Goal: Task Accomplishment & Management: Manage account settings

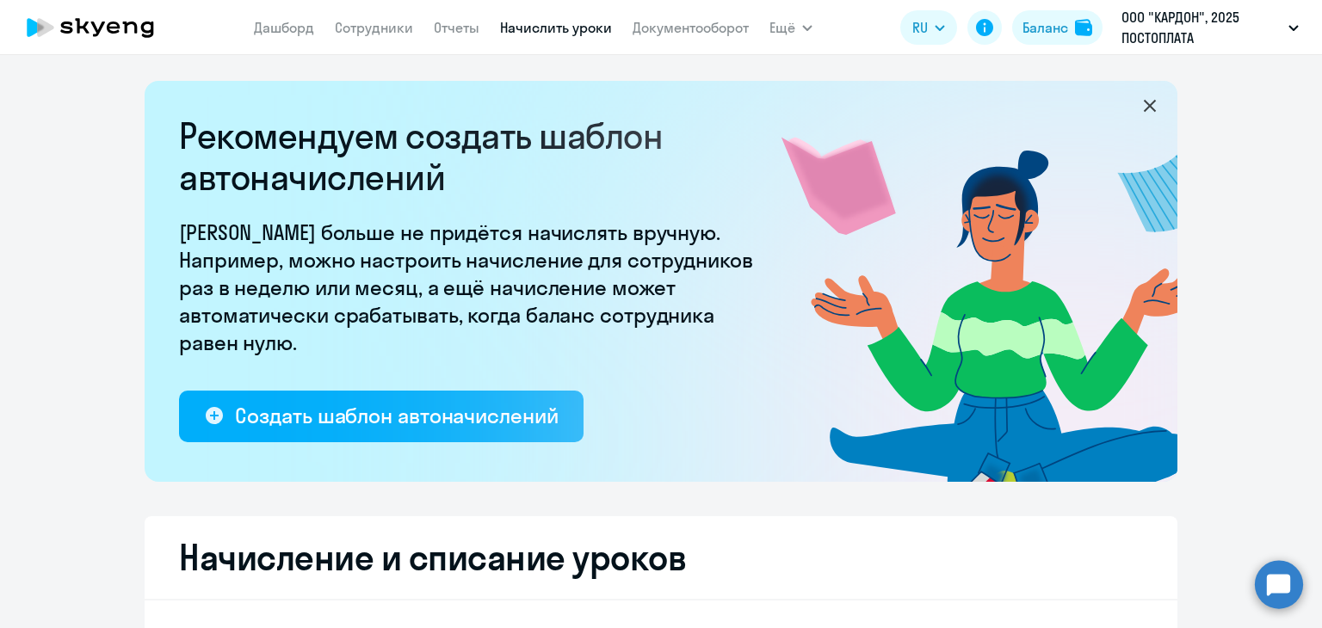
select select "10"
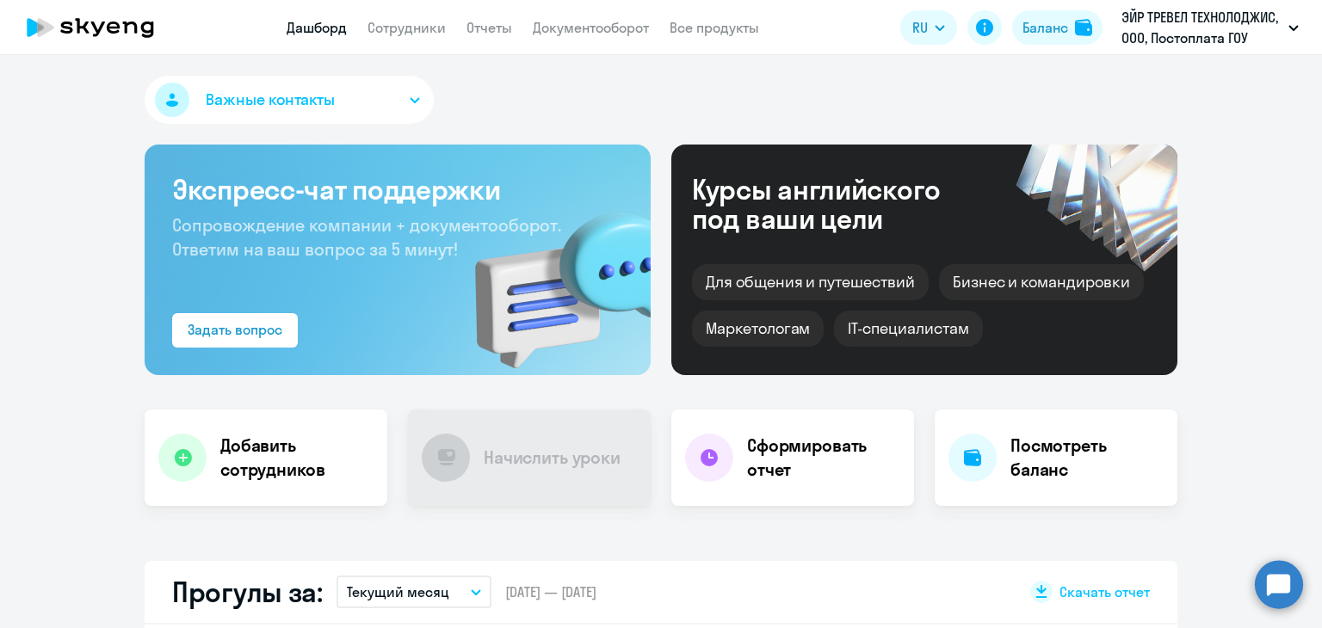
select select "30"
click at [561, 27] on link "Документооборот" at bounding box center [591, 27] width 116 height 17
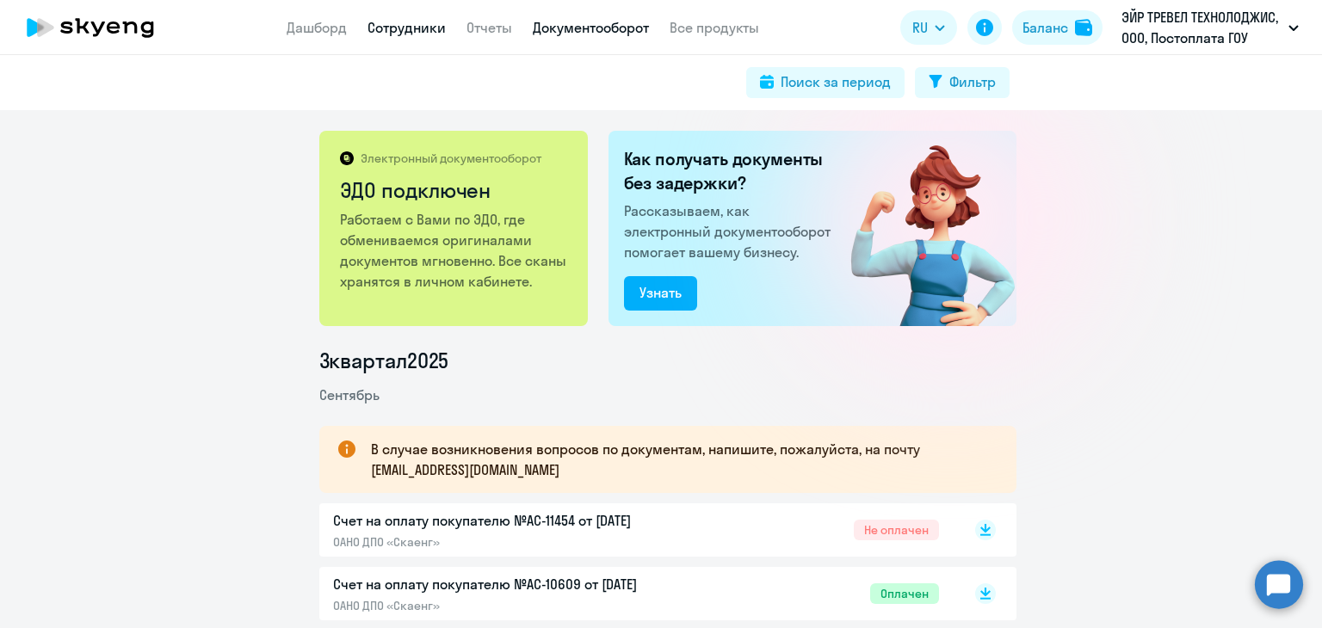
click at [413, 28] on link "Сотрудники" at bounding box center [407, 27] width 78 height 17
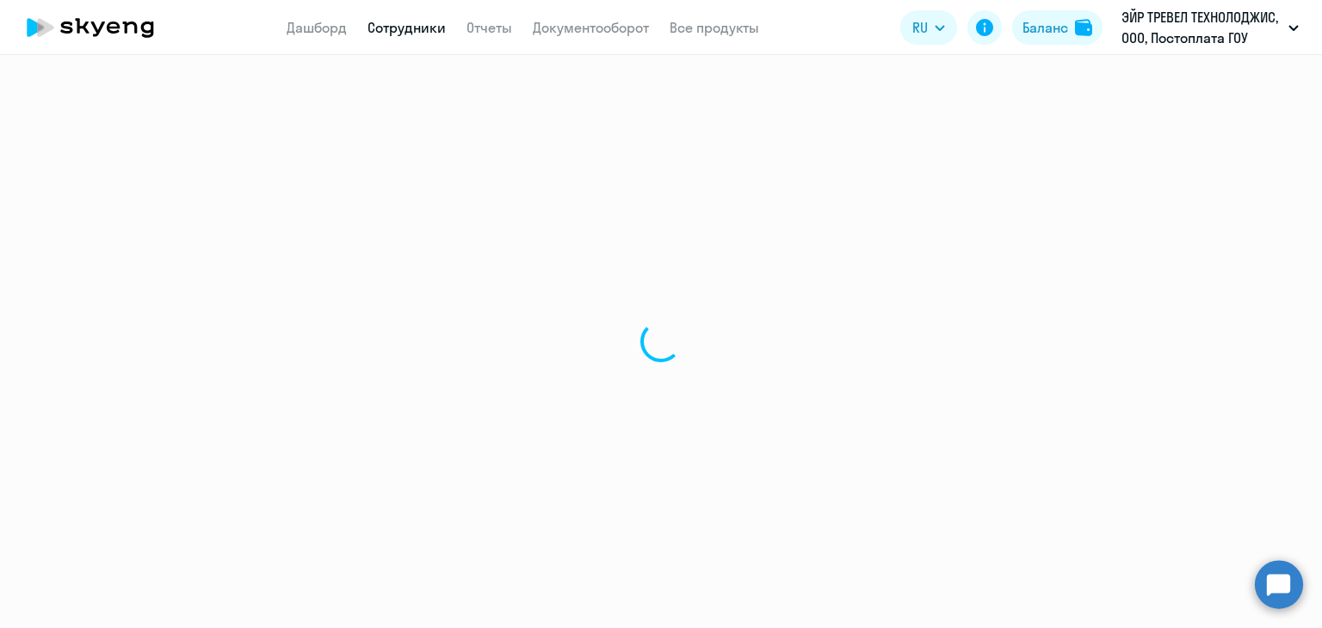
select select "30"
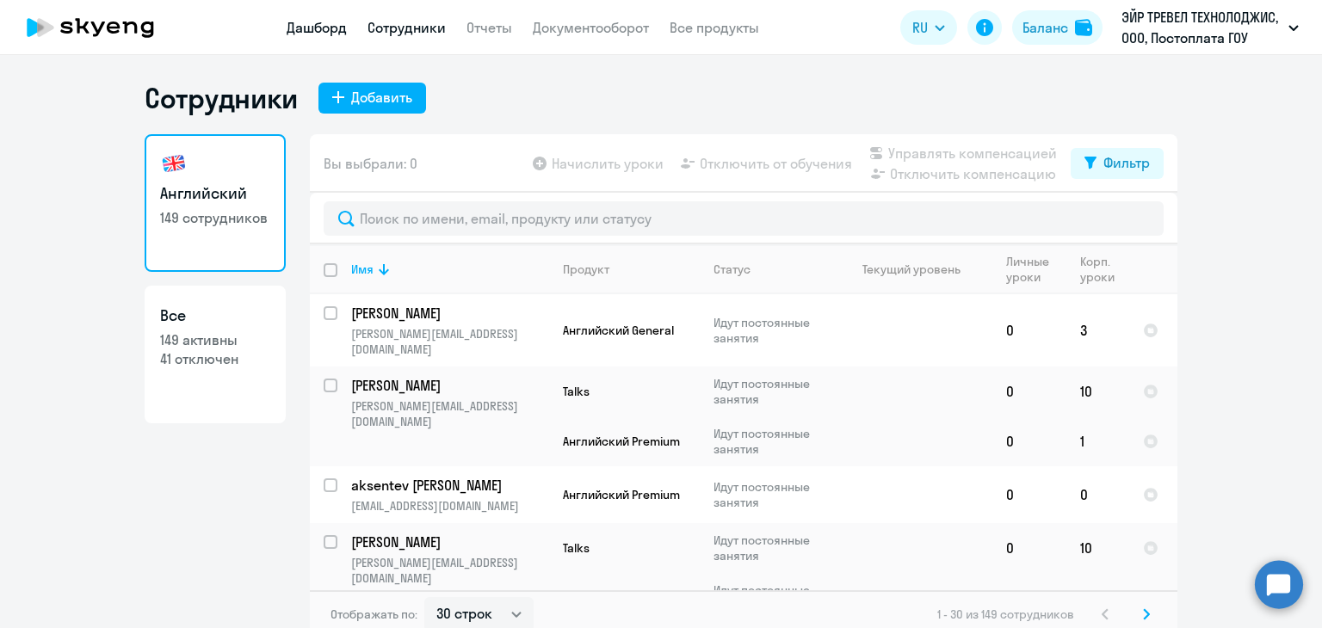
click at [315, 25] on link "Дашборд" at bounding box center [317, 27] width 60 height 17
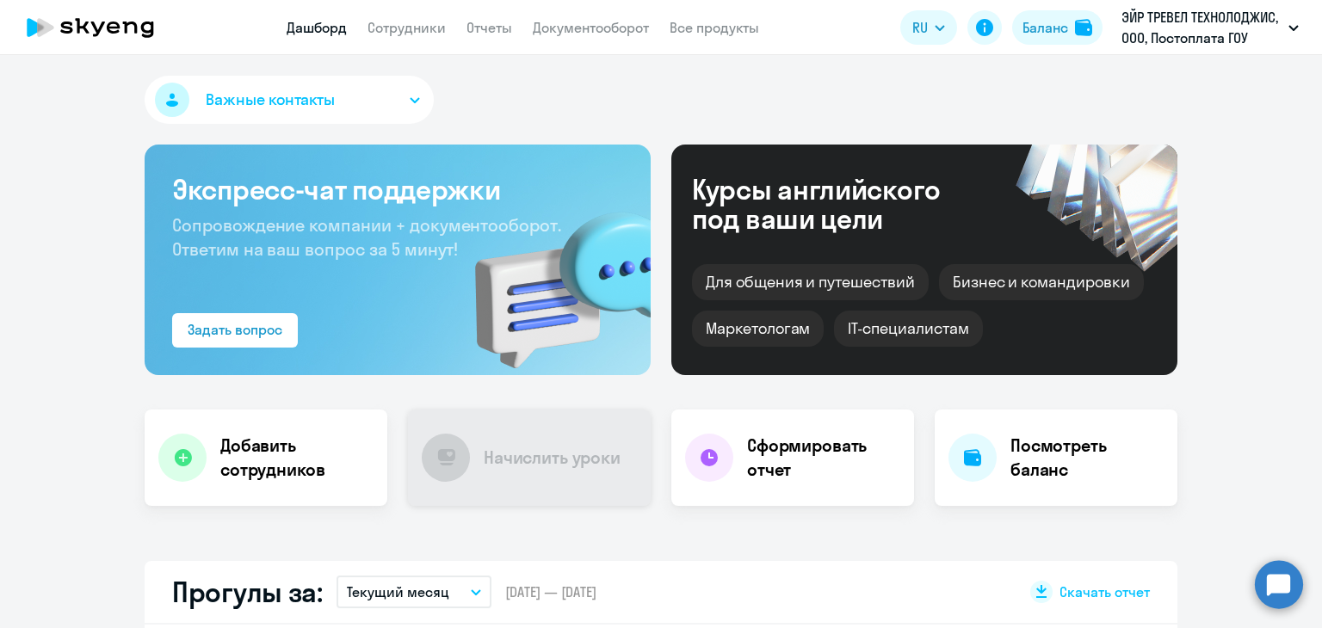
select select "30"
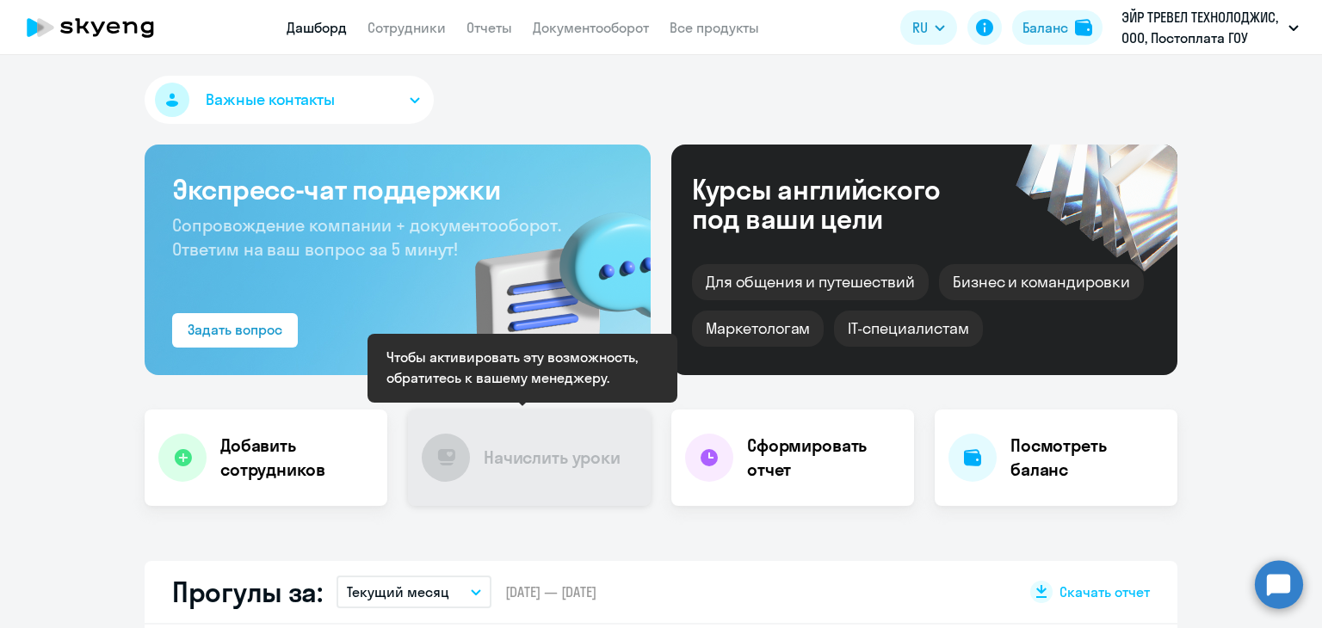
click at [603, 460] on h4 "Начислить уроки" at bounding box center [552, 458] width 137 height 24
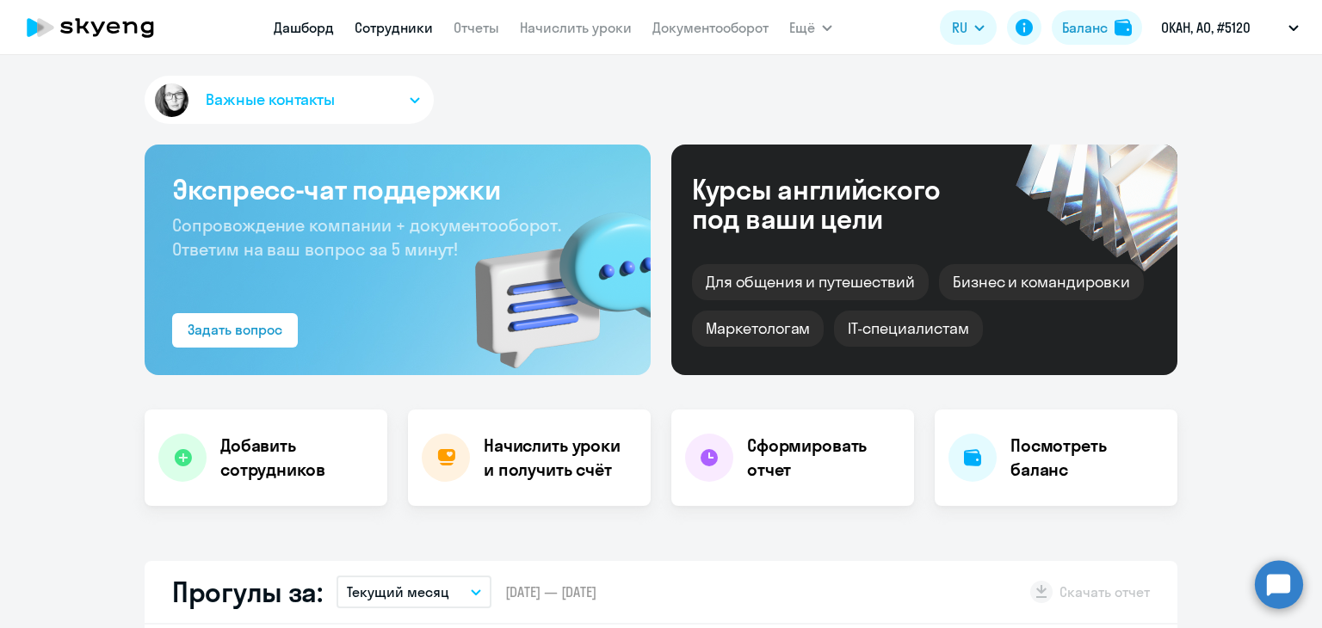
select select "30"
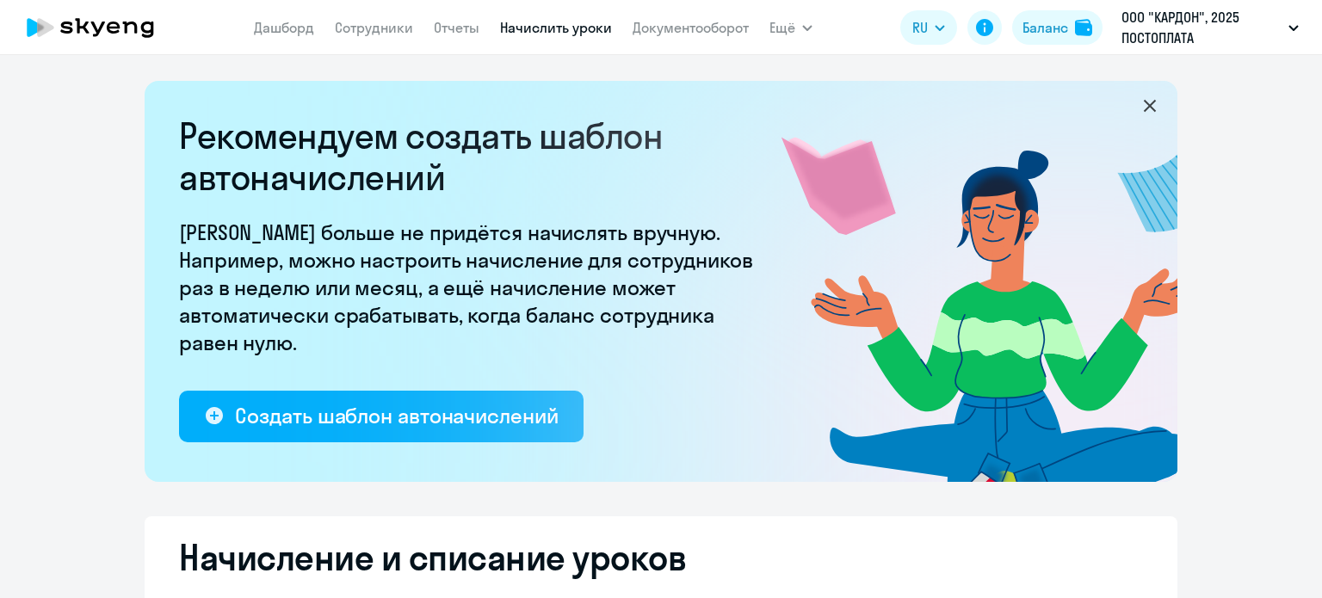
select select "10"
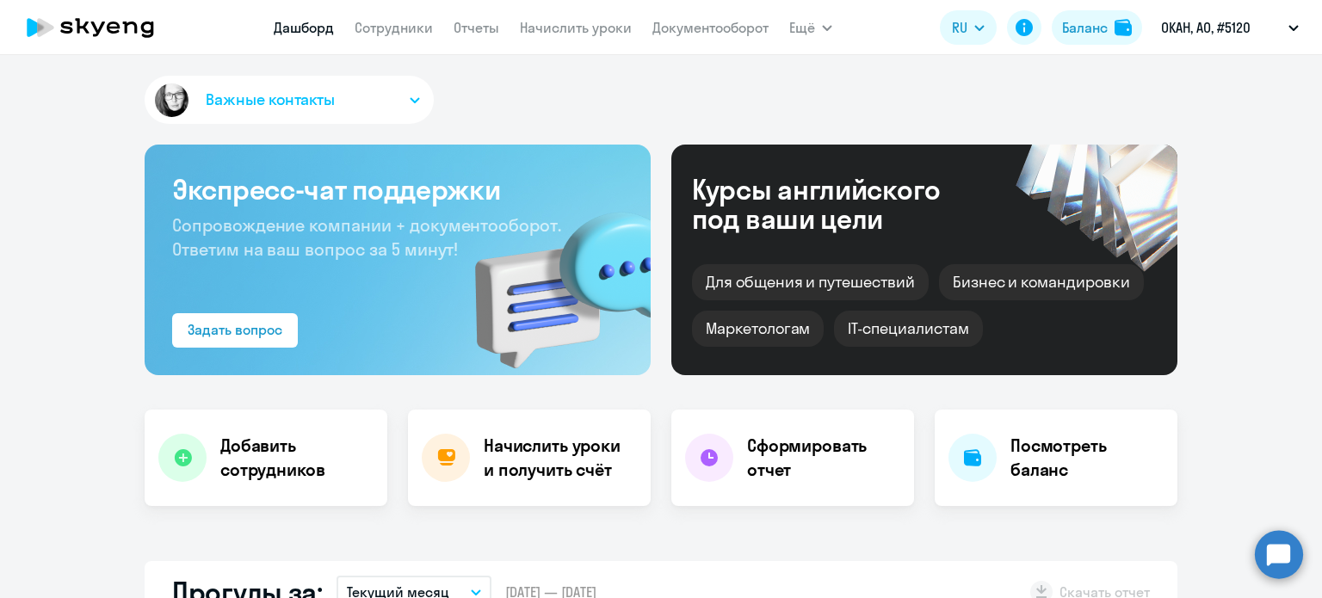
select select "30"
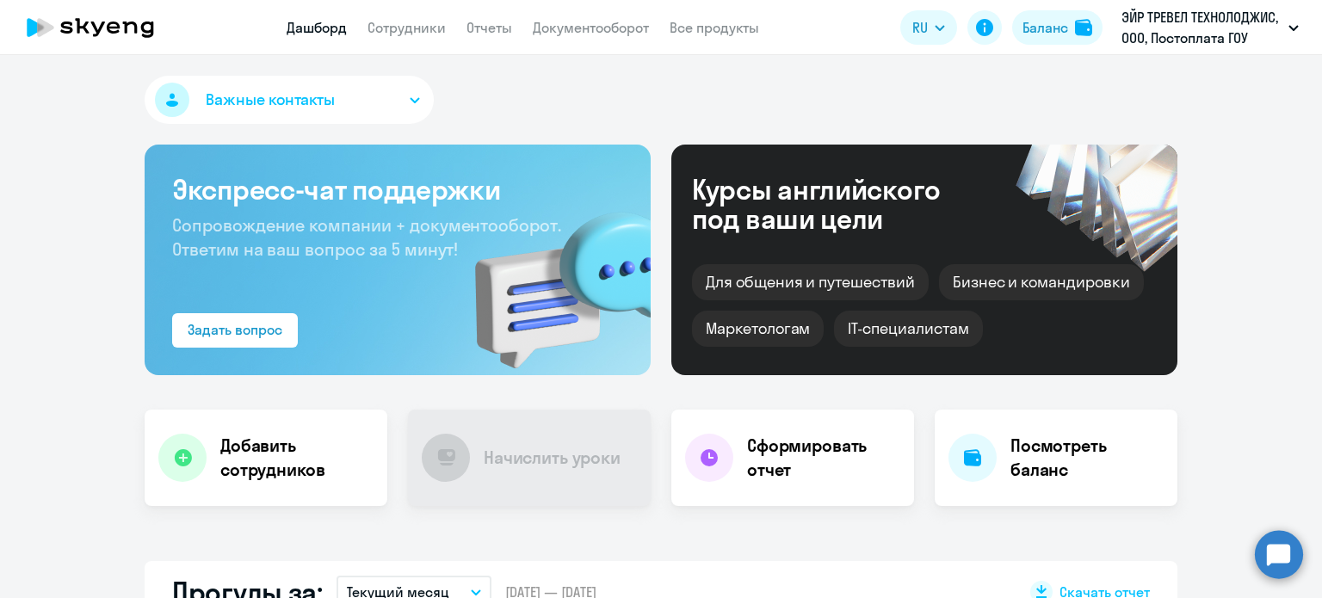
select select "30"
